Goal: Navigation & Orientation: Find specific page/section

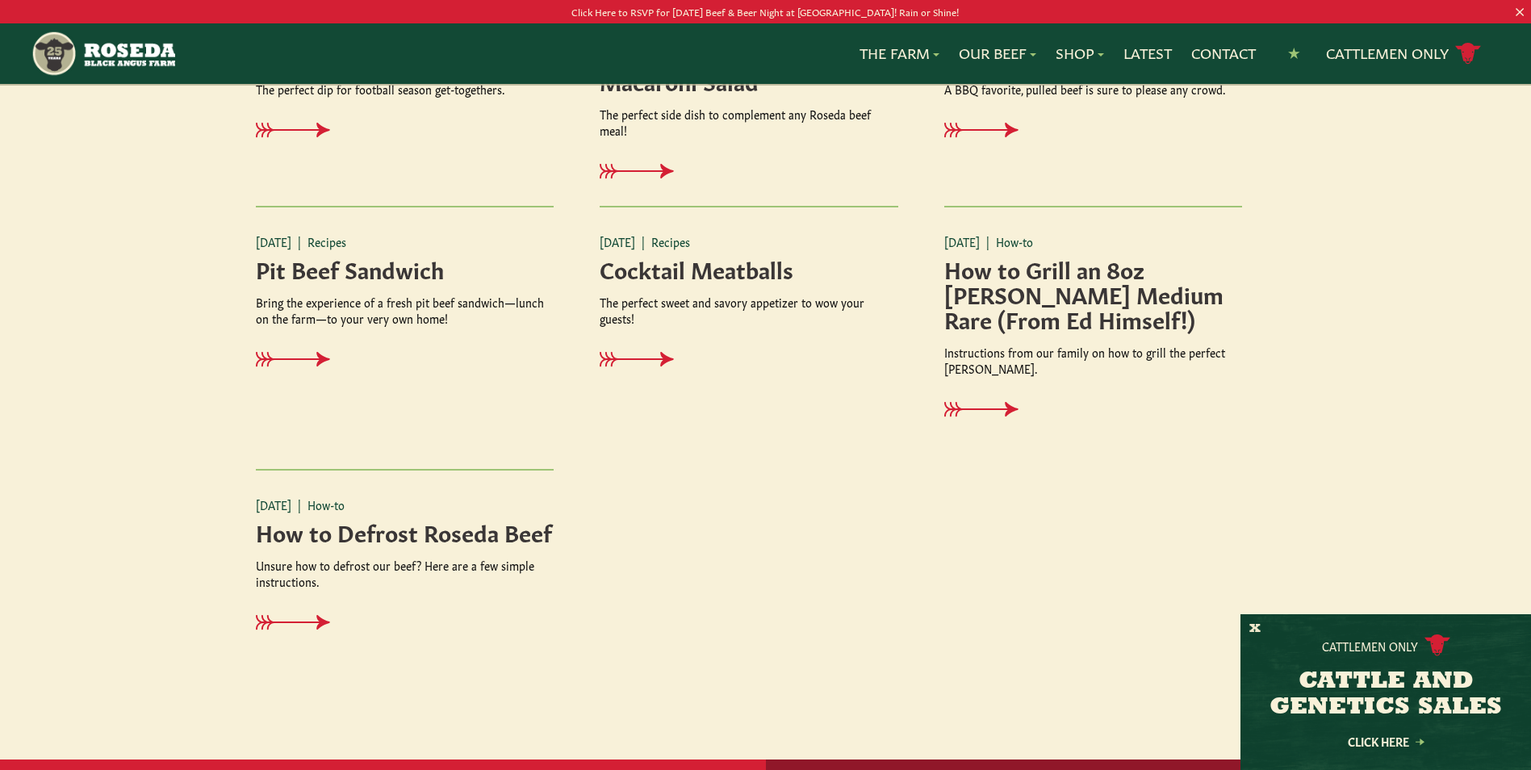
scroll to position [1917, 0]
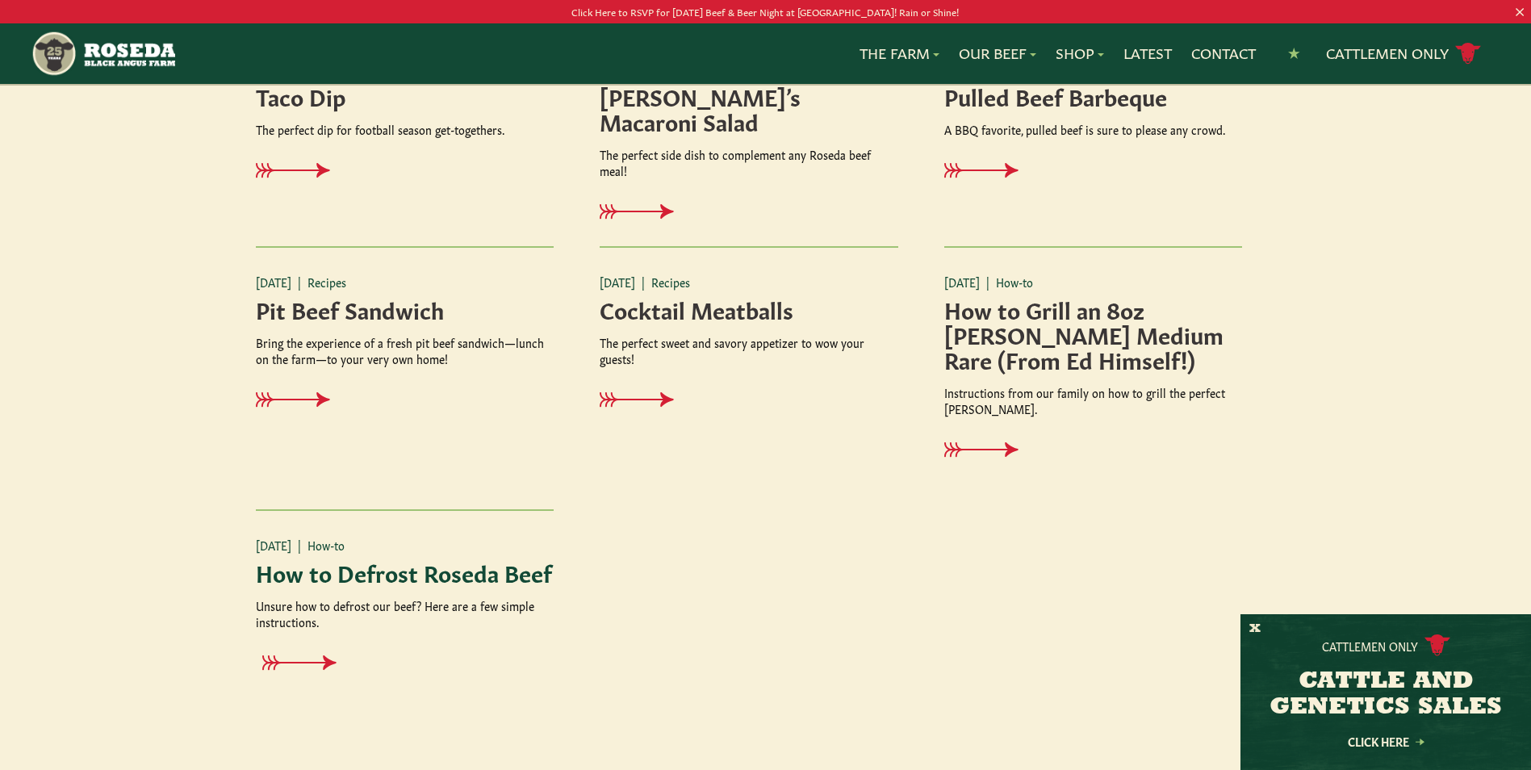
click at [337, 604] on p "Unsure how to defrost our beef? Here are a few simple instructions." at bounding box center [405, 613] width 299 height 32
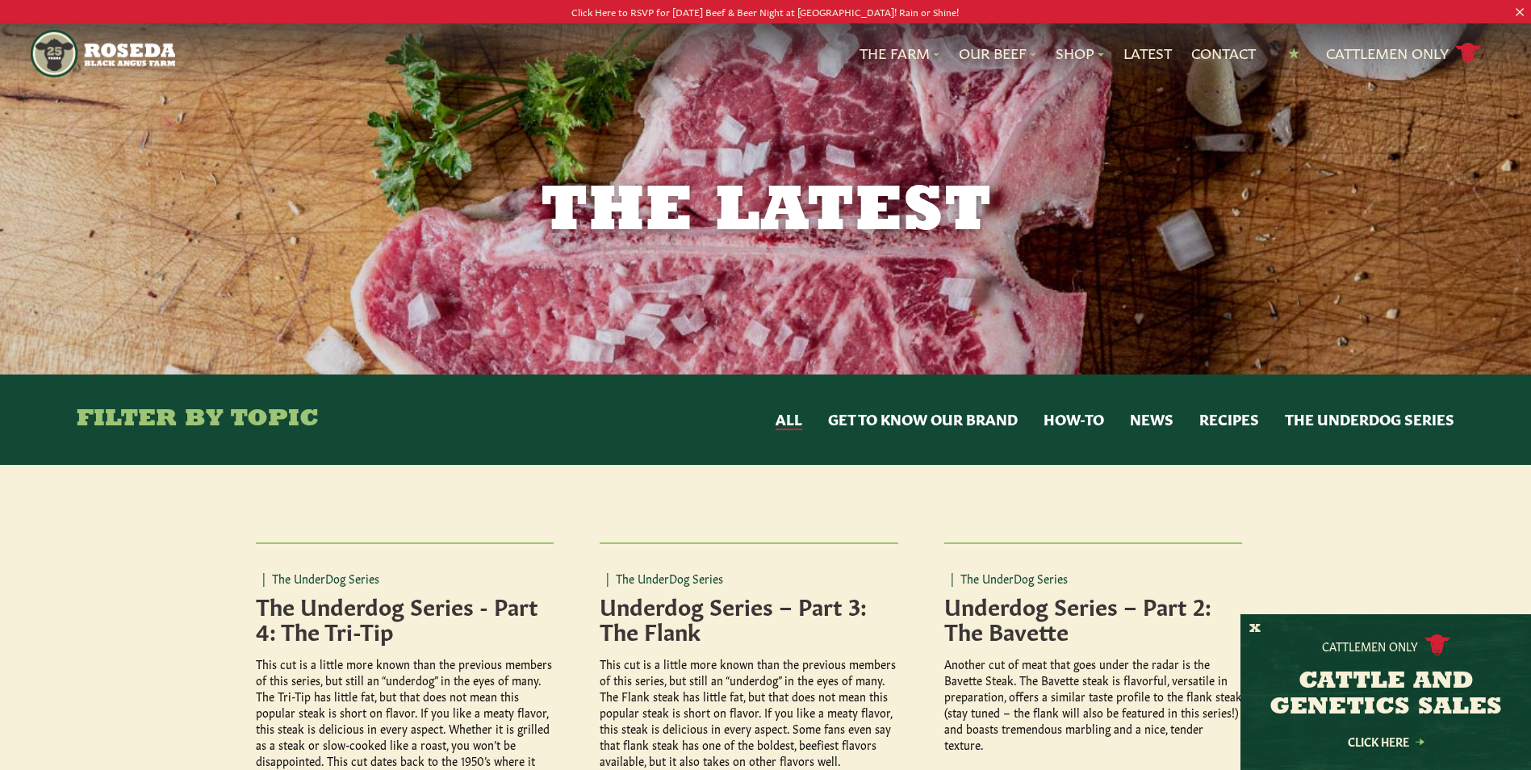
click at [648, 12] on p "Click Here to RSVP for [DATE] Beef & Beer Night at [GEOGRAPHIC_DATA]! Rain or S…" at bounding box center [766, 11] width 1378 height 17
click at [107, 48] on img "Main Navigation" at bounding box center [103, 54] width 144 height 48
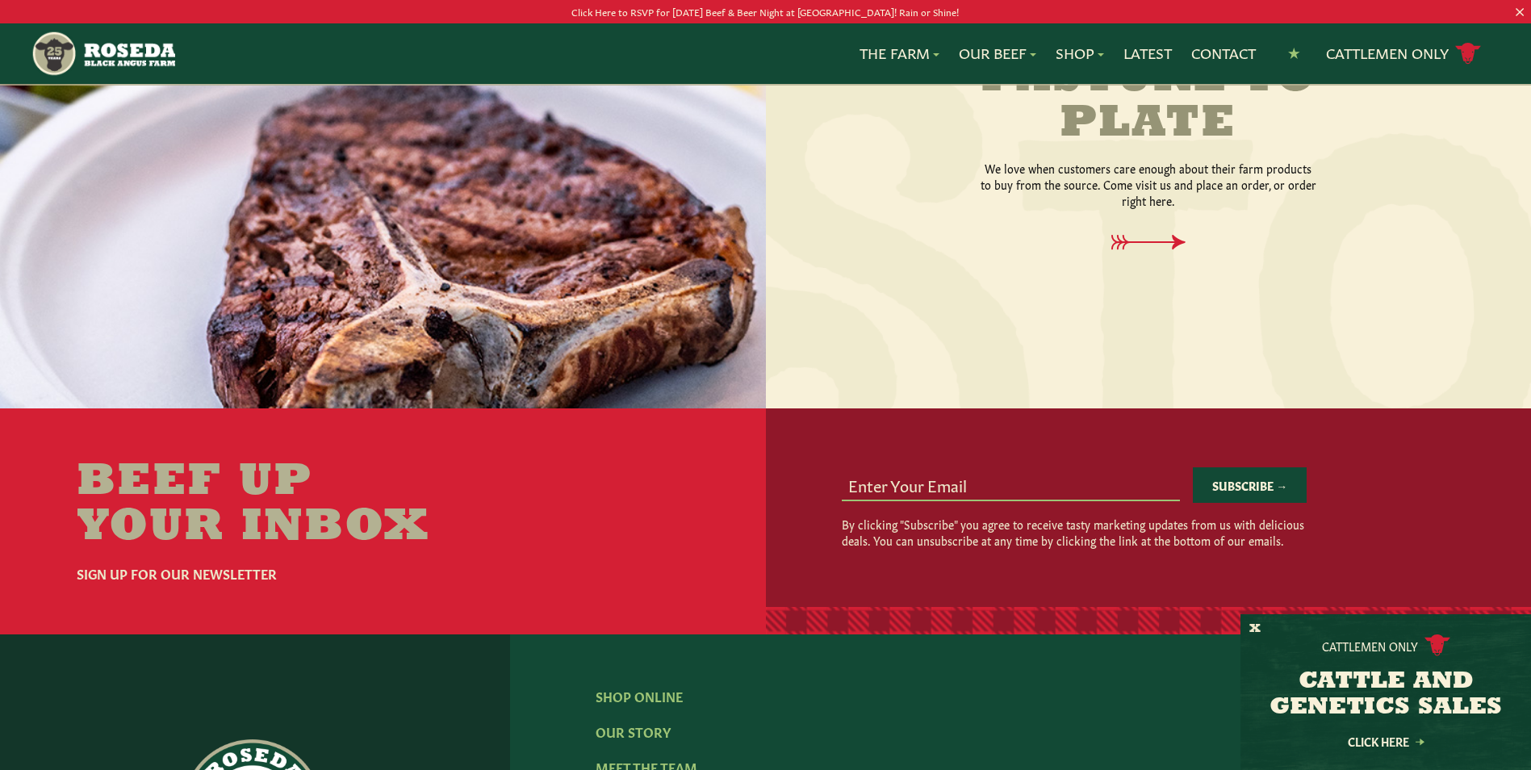
scroll to position [2050, 0]
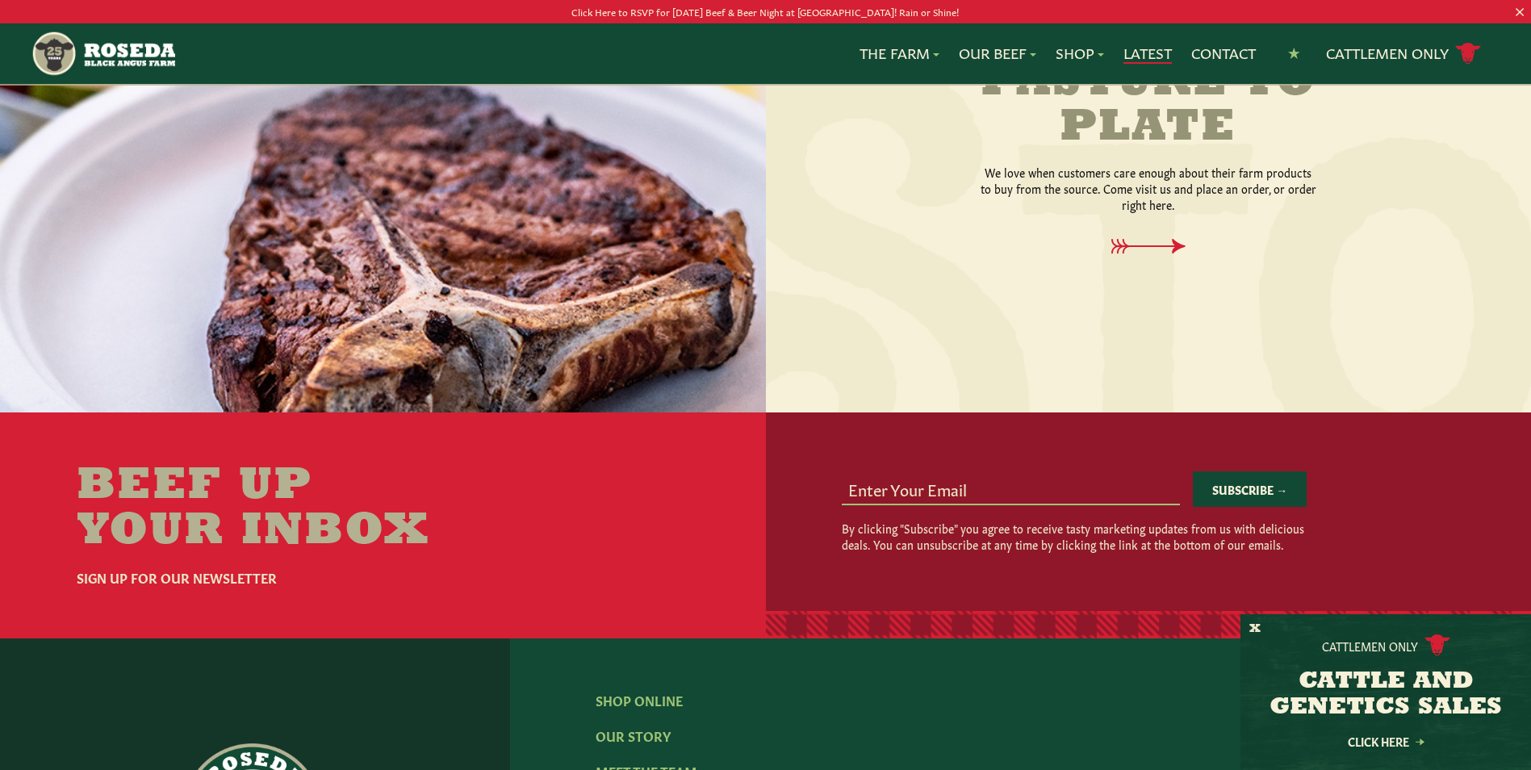
click at [1144, 50] on link "Latest" at bounding box center [1148, 53] width 48 height 21
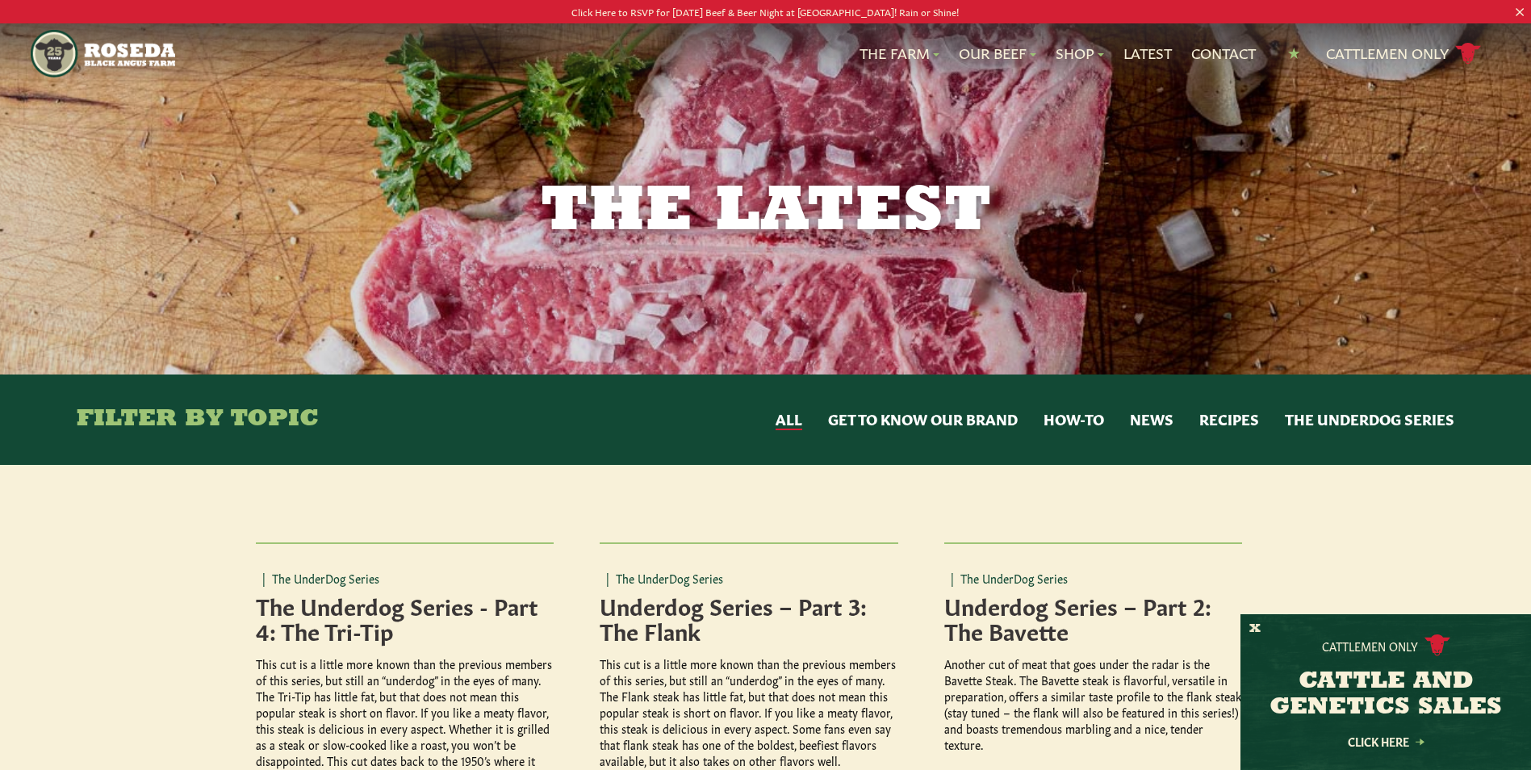
click at [1233, 417] on button "Recipes" at bounding box center [1230, 419] width 60 height 21
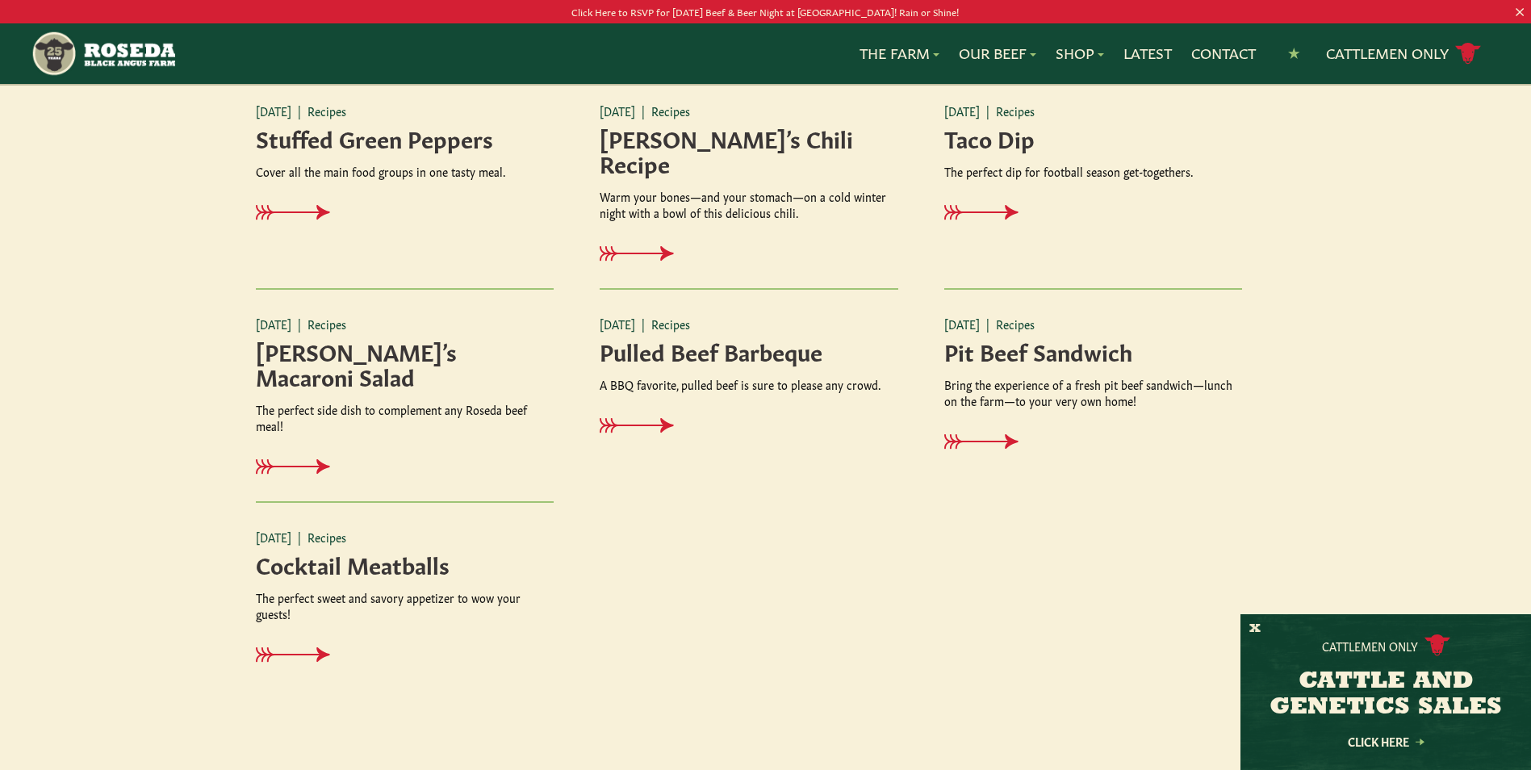
scroll to position [807, 0]
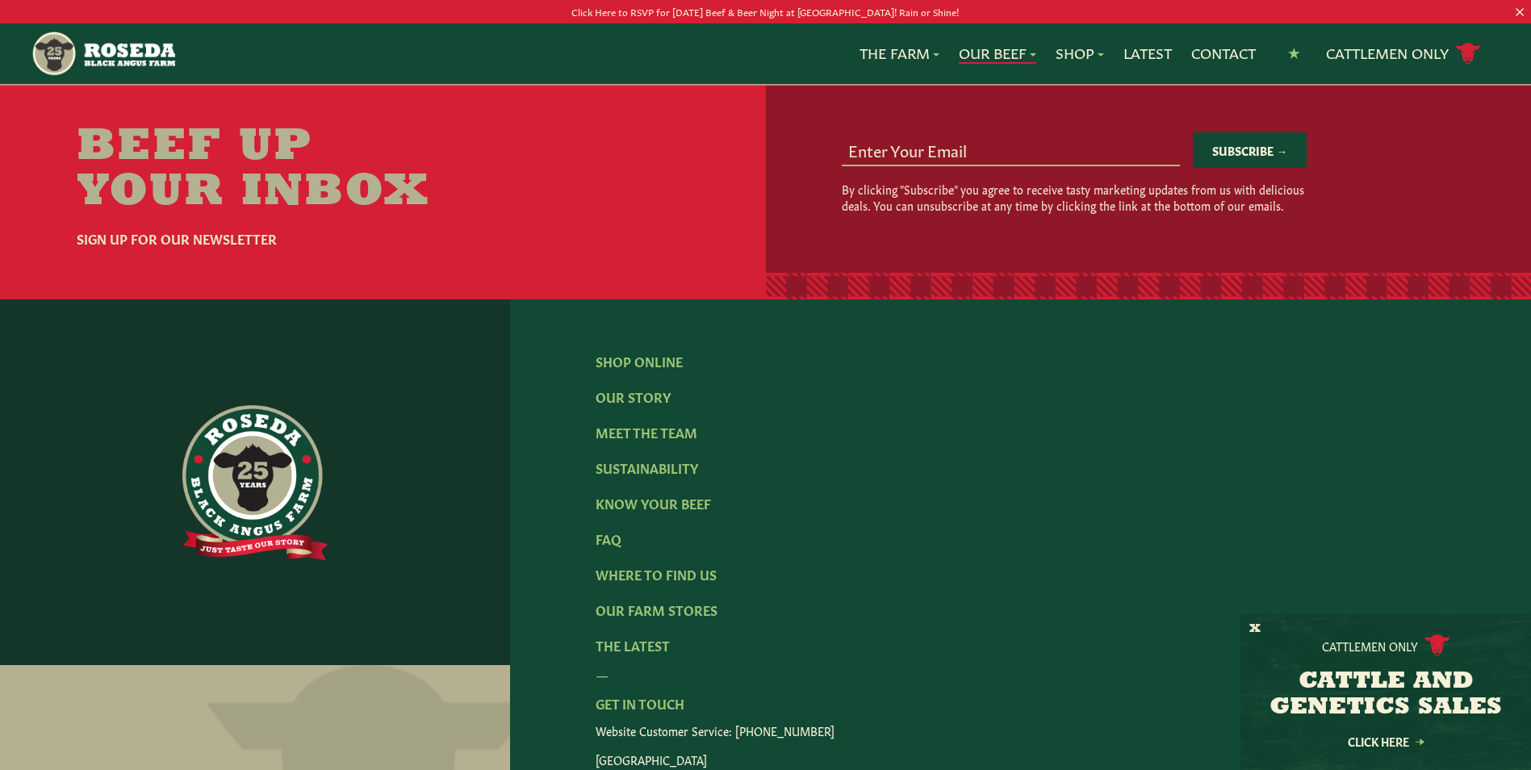
scroll to position [3229, 0]
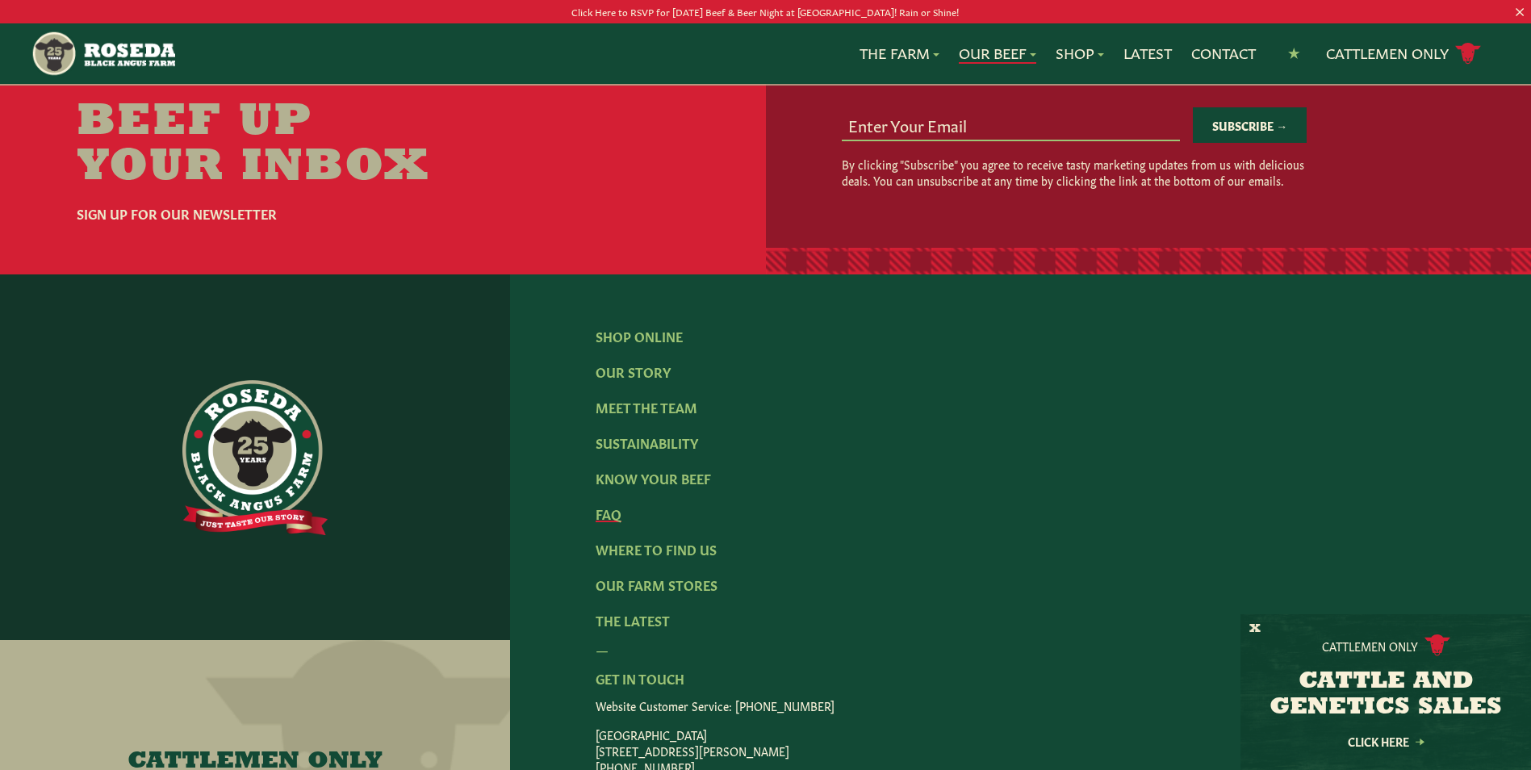
click at [611, 505] on link "FAQ" at bounding box center [609, 514] width 26 height 18
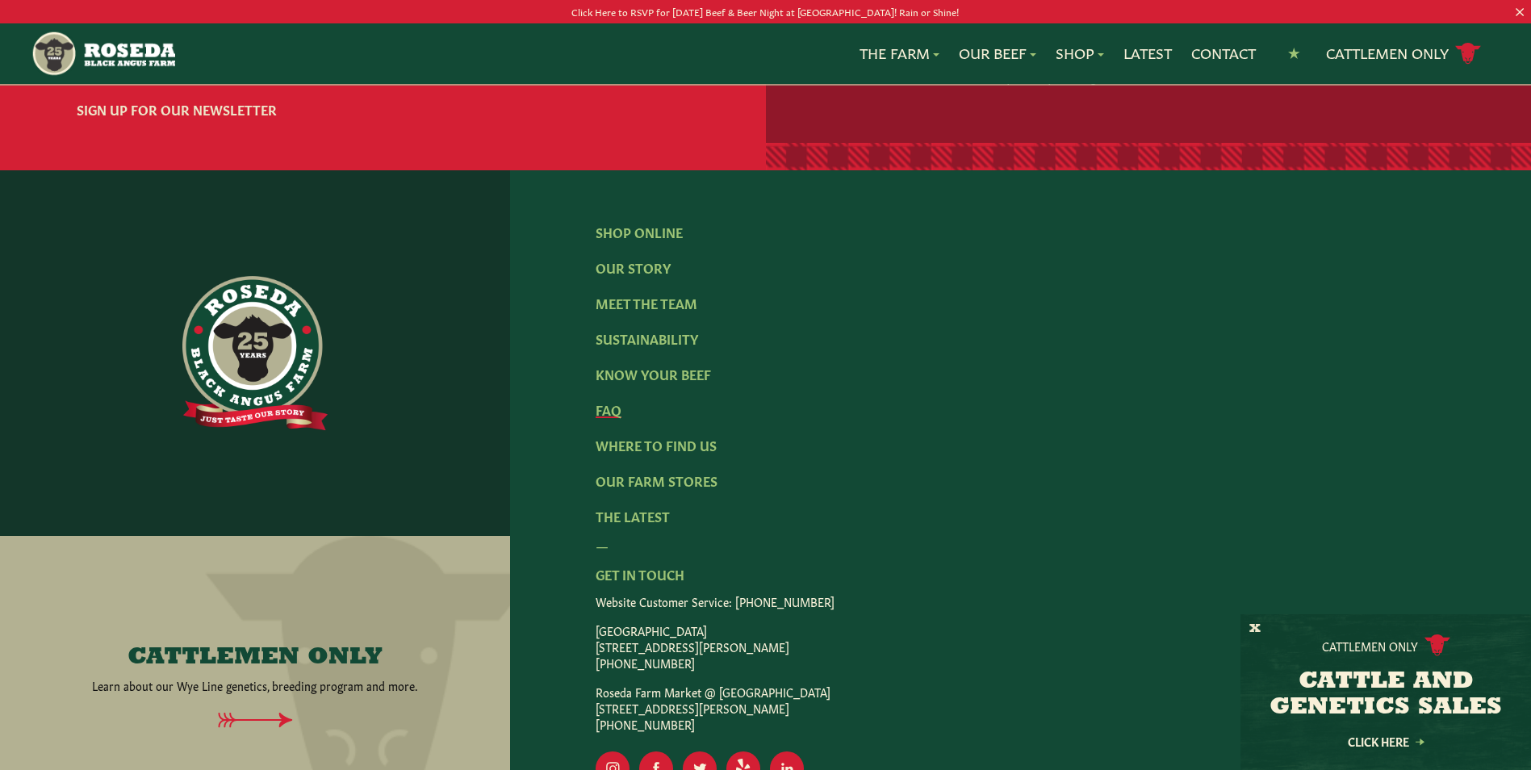
scroll to position [2583, 0]
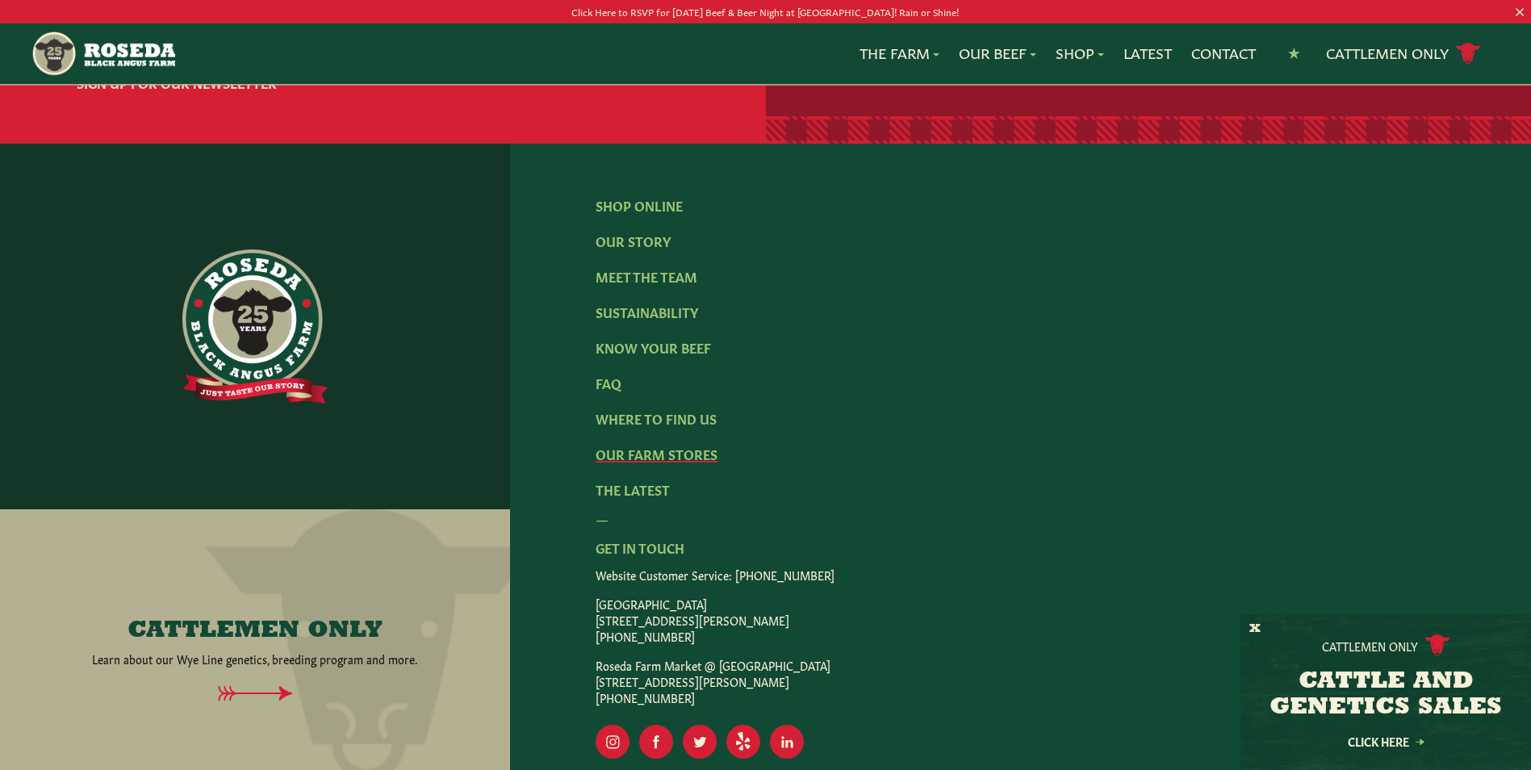
click at [664, 445] on link "Our Farm Stores" at bounding box center [657, 454] width 122 height 18
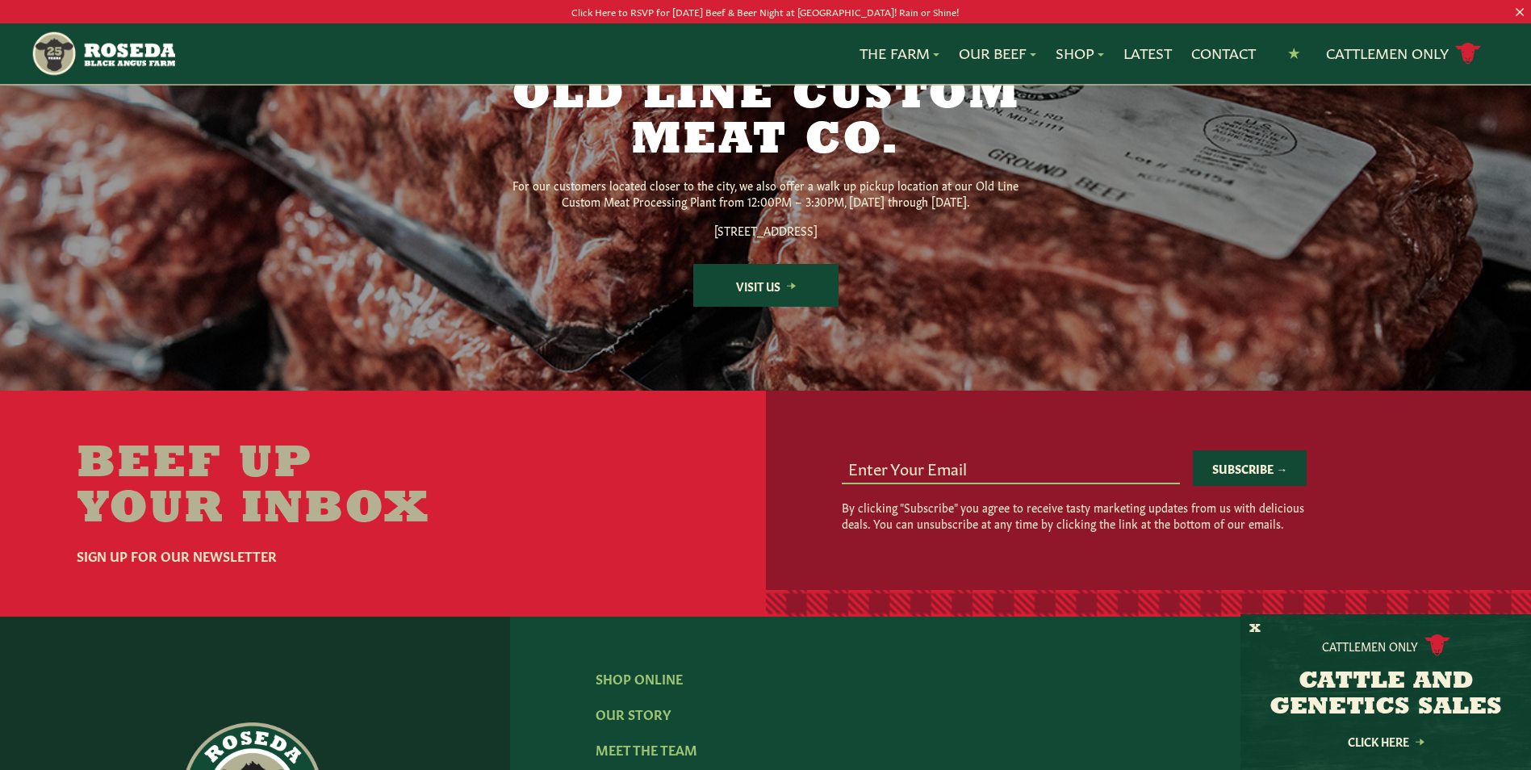
scroll to position [2099, 0]
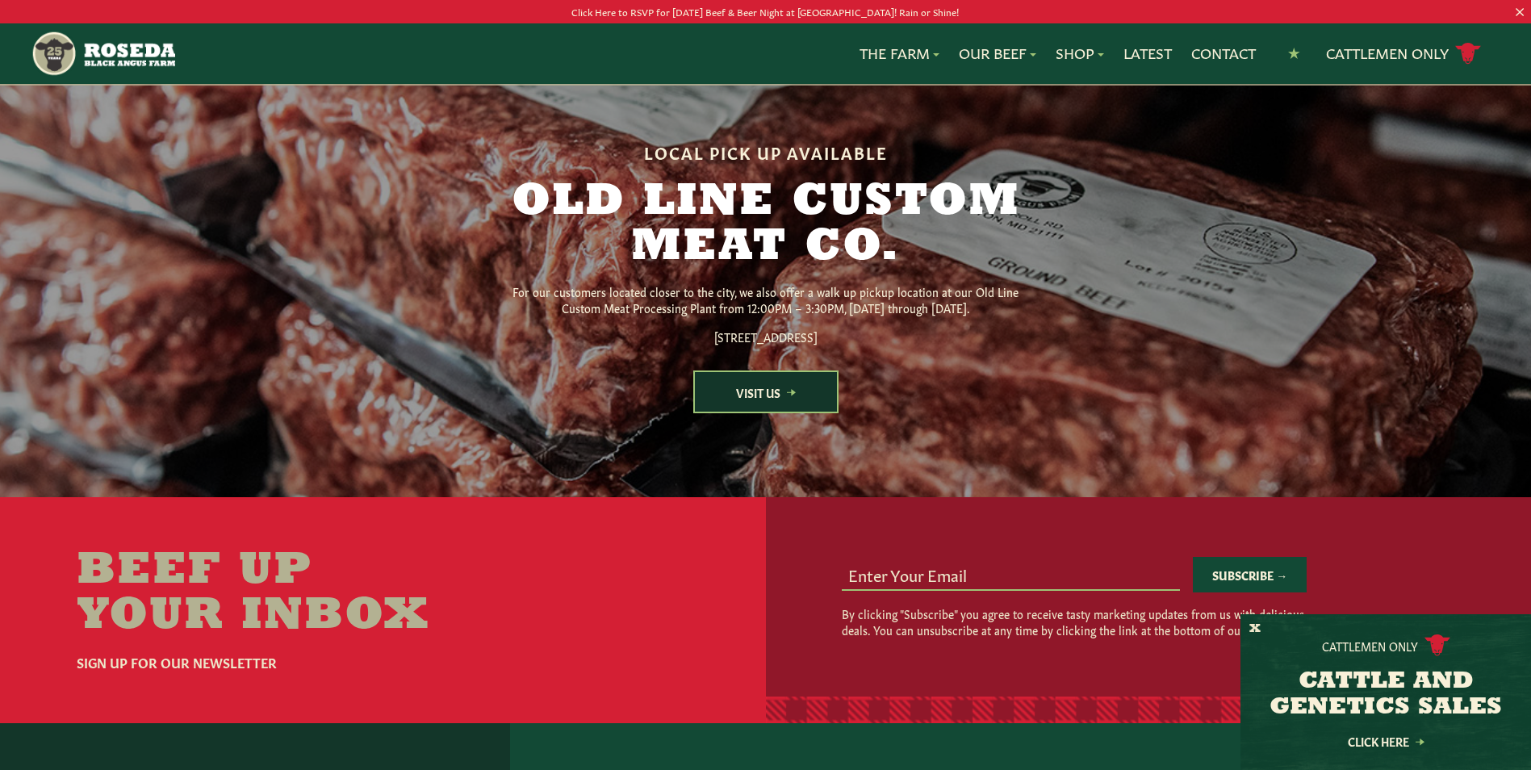
click at [773, 413] on link "Visit Us" at bounding box center [765, 392] width 145 height 43
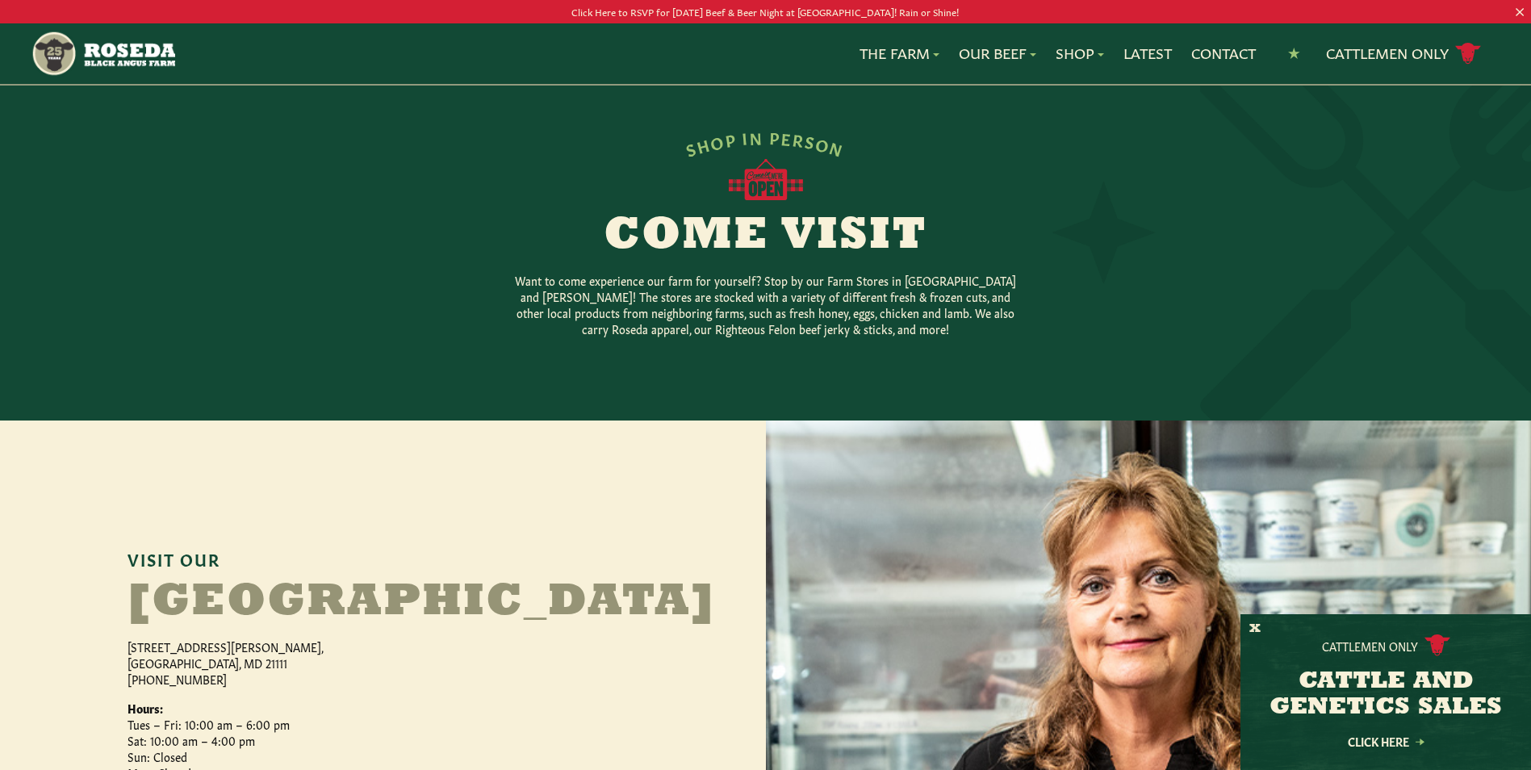
scroll to position [323, 0]
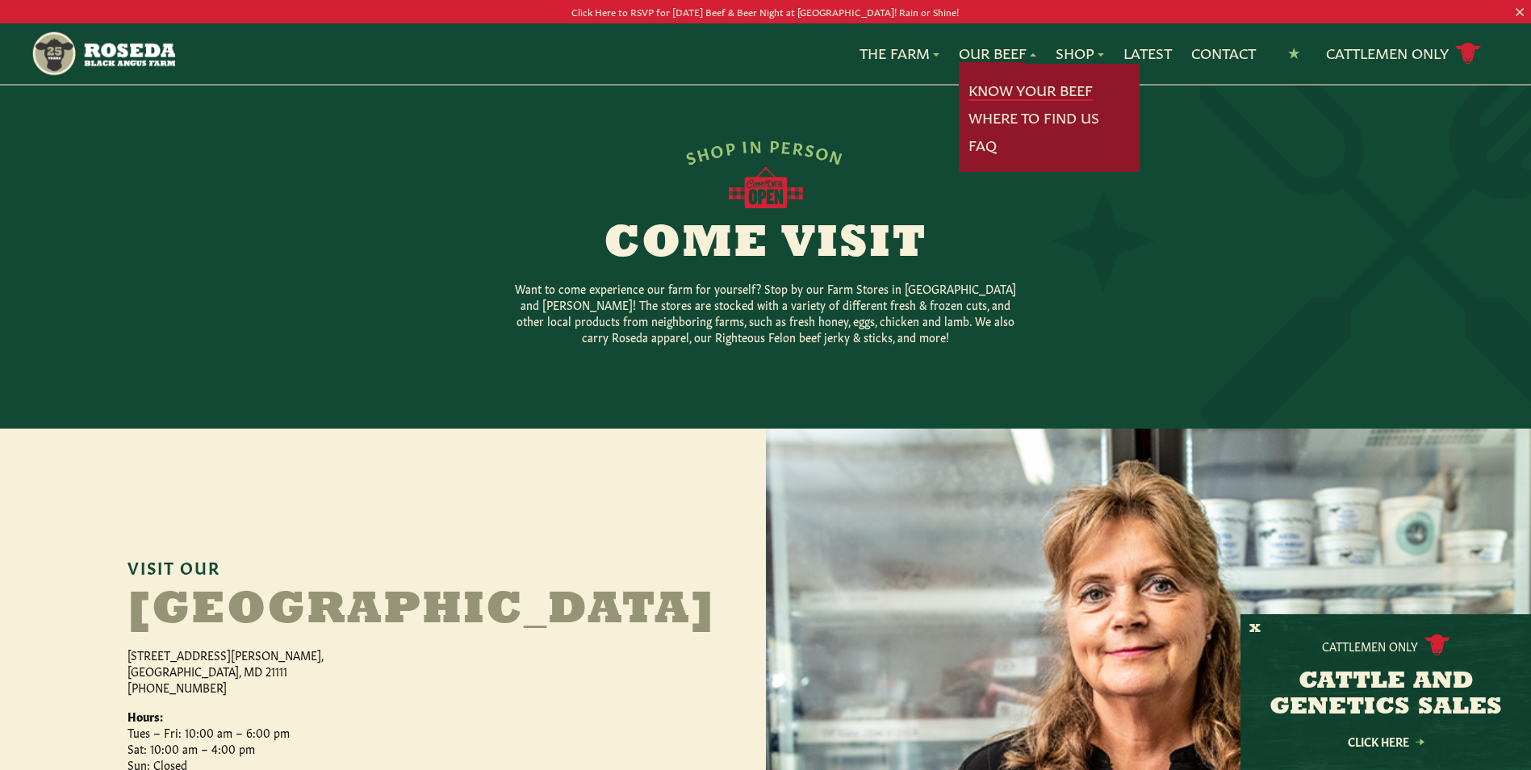
click at [1023, 86] on link "Know Your Beef" at bounding box center [1031, 90] width 124 height 21
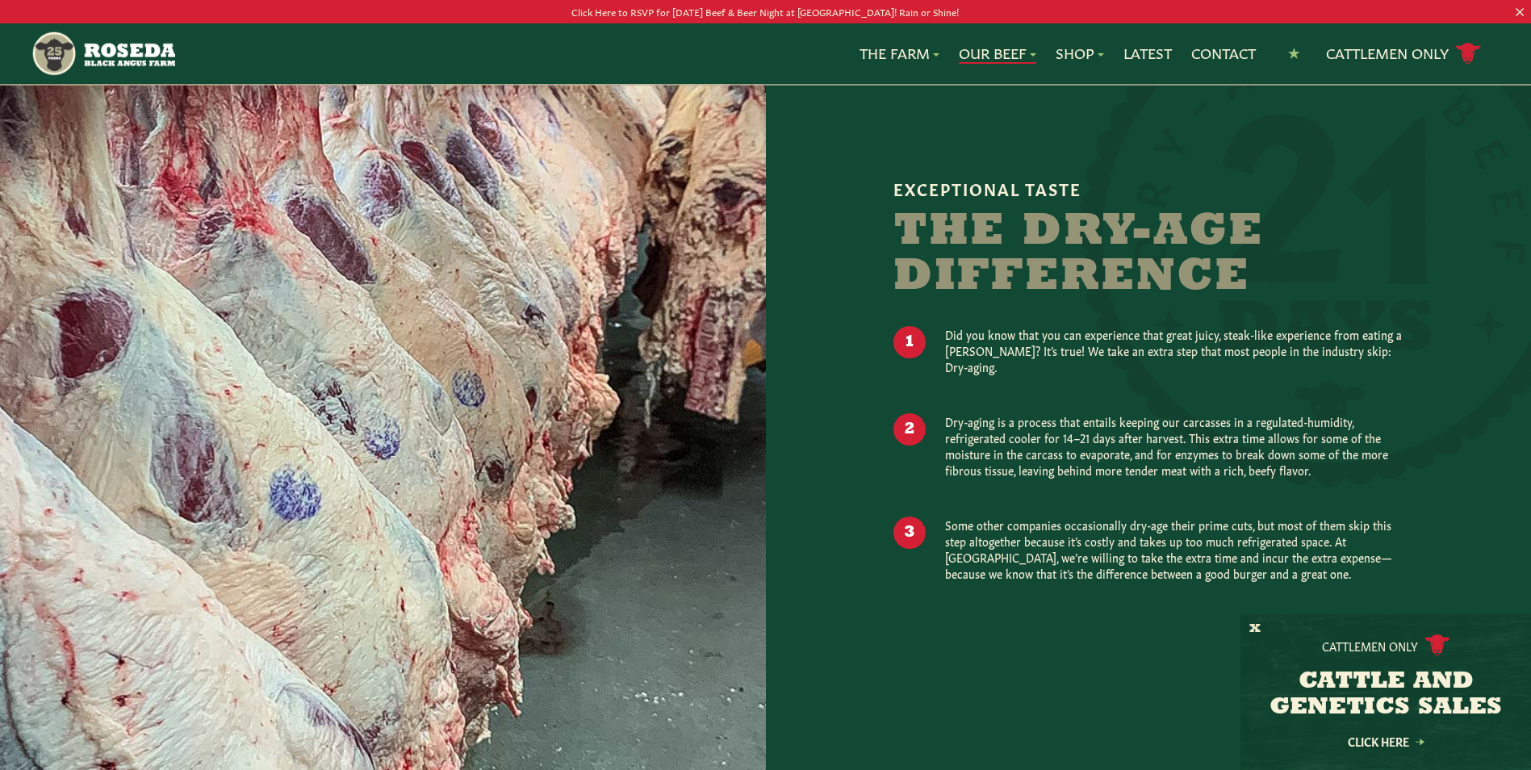
scroll to position [1292, 0]
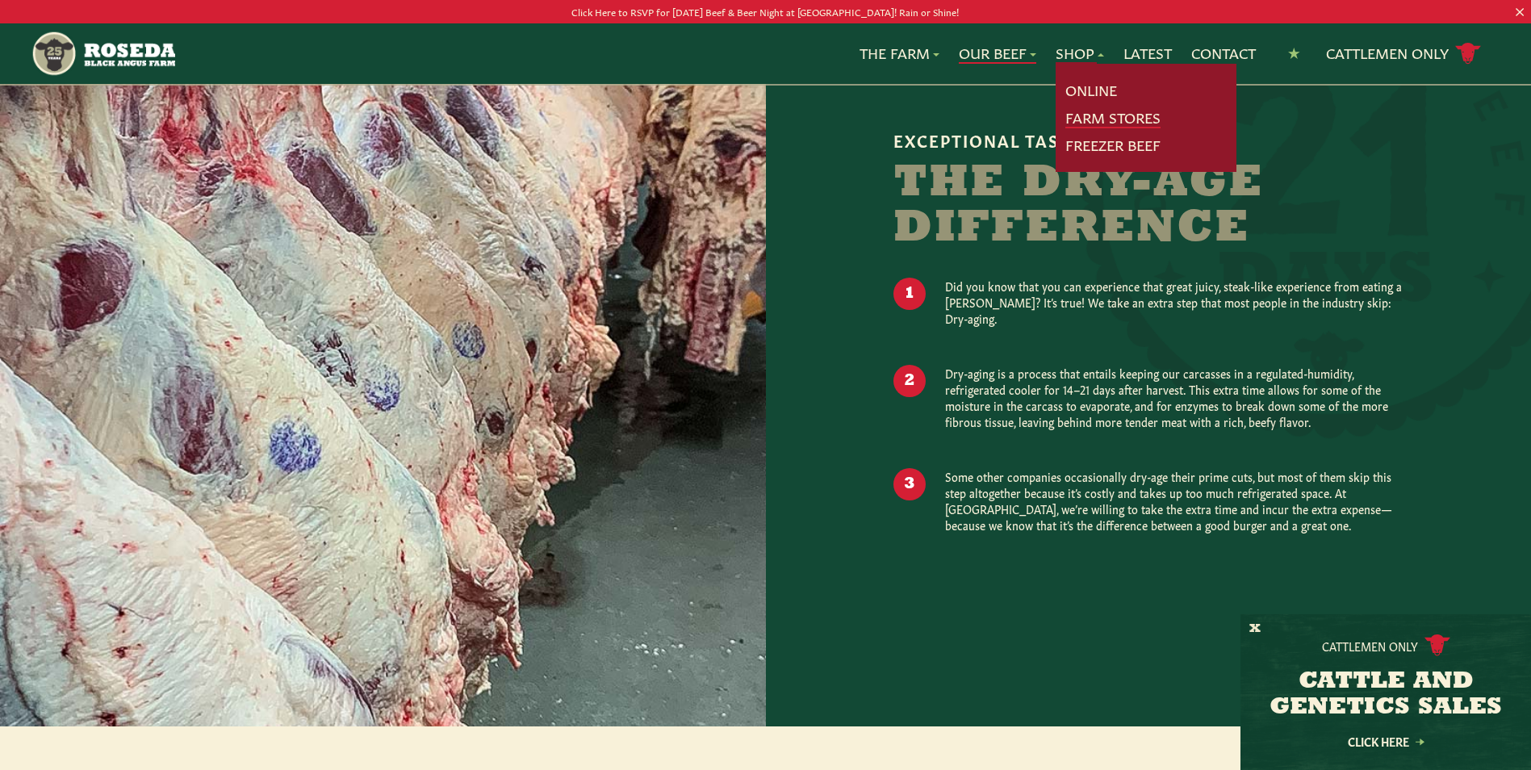
click at [1078, 115] on link "Farm Stores" at bounding box center [1113, 117] width 95 height 21
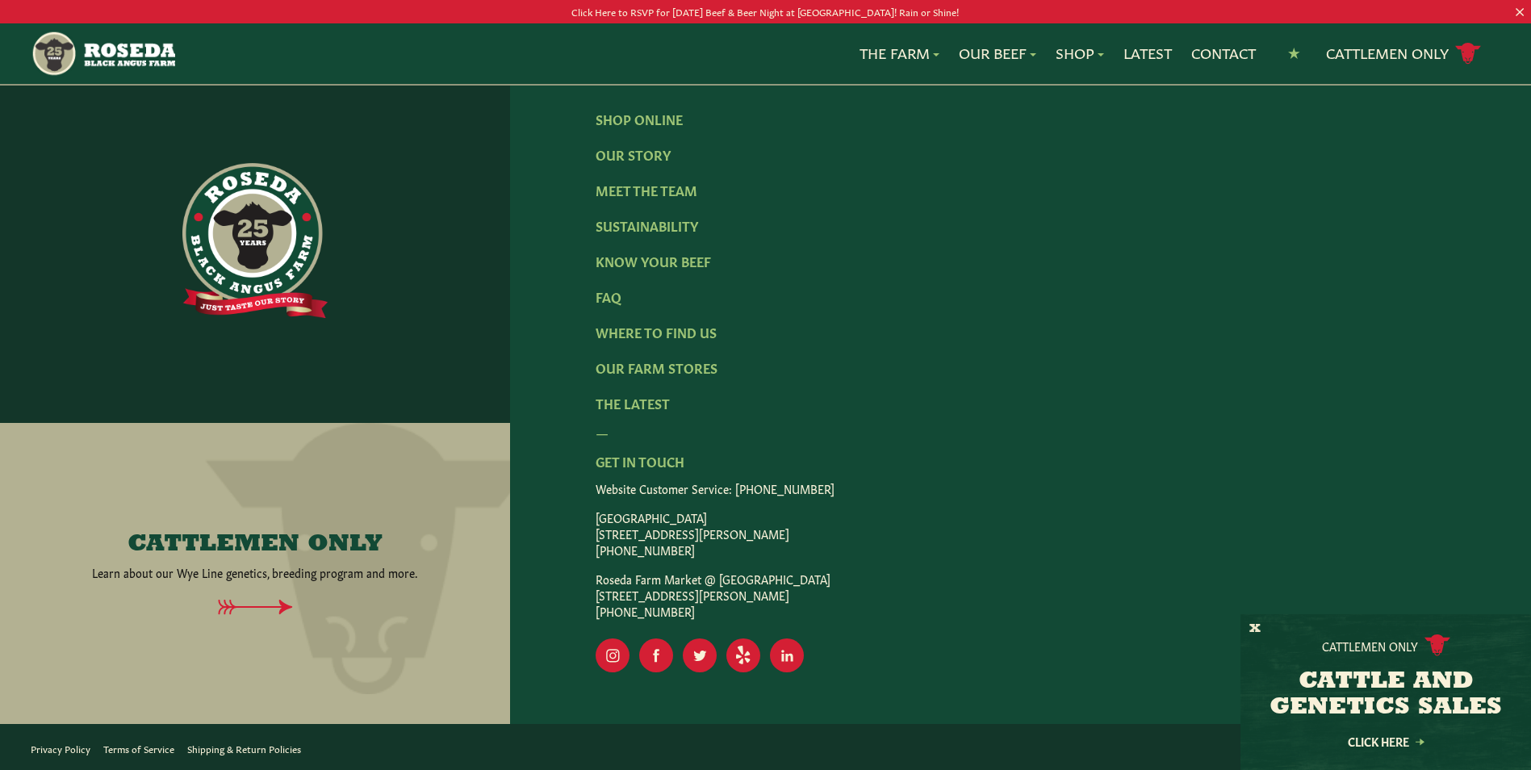
scroll to position [2810, 0]
click at [664, 124] on link "Shop Online" at bounding box center [639, 119] width 87 height 18
